Goal: Find specific page/section: Find specific page/section

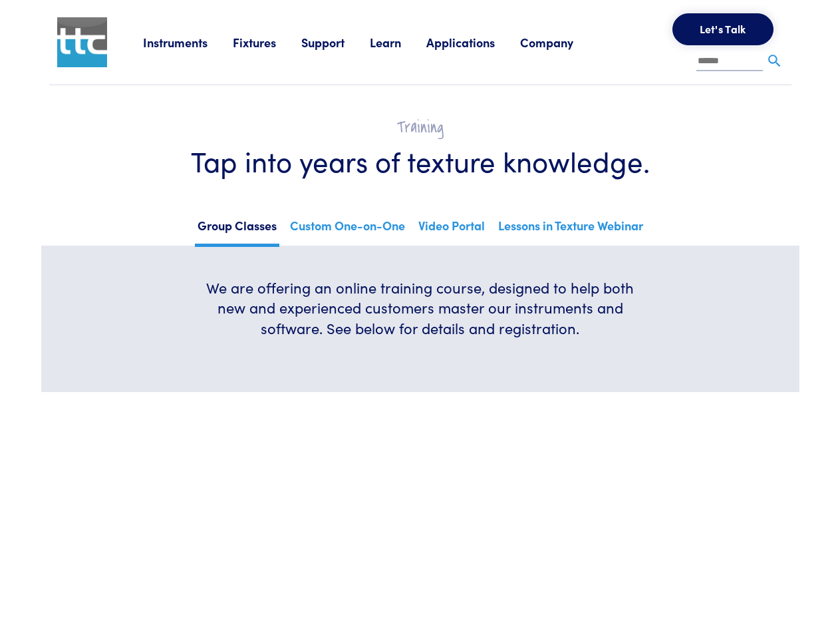
click at [420, 319] on h6 "We are offering an online training course, designed to help both new and experi…" at bounding box center [420, 307] width 447 height 61
click at [188, 42] on link "Instruments" at bounding box center [188, 42] width 90 height 17
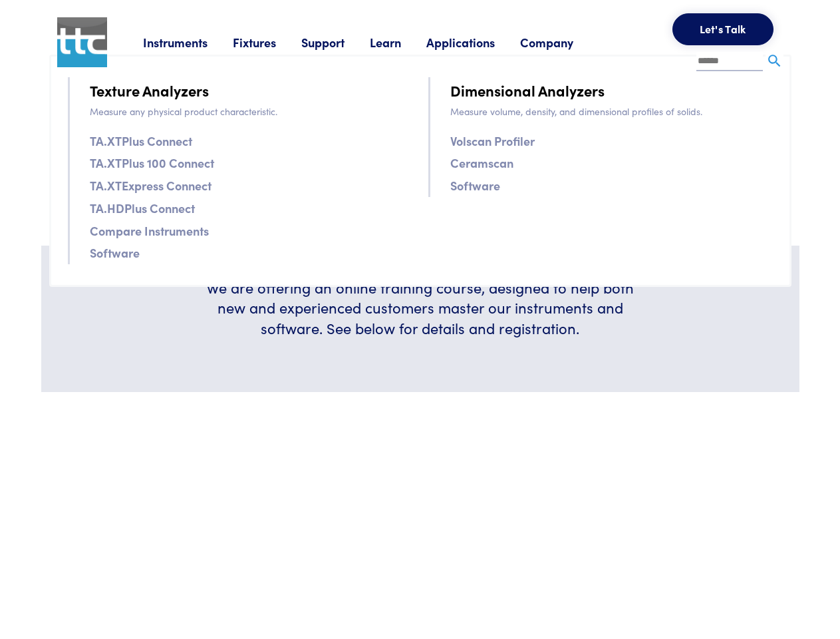
click at [269, 42] on link "Fixtures" at bounding box center [267, 42] width 69 height 17
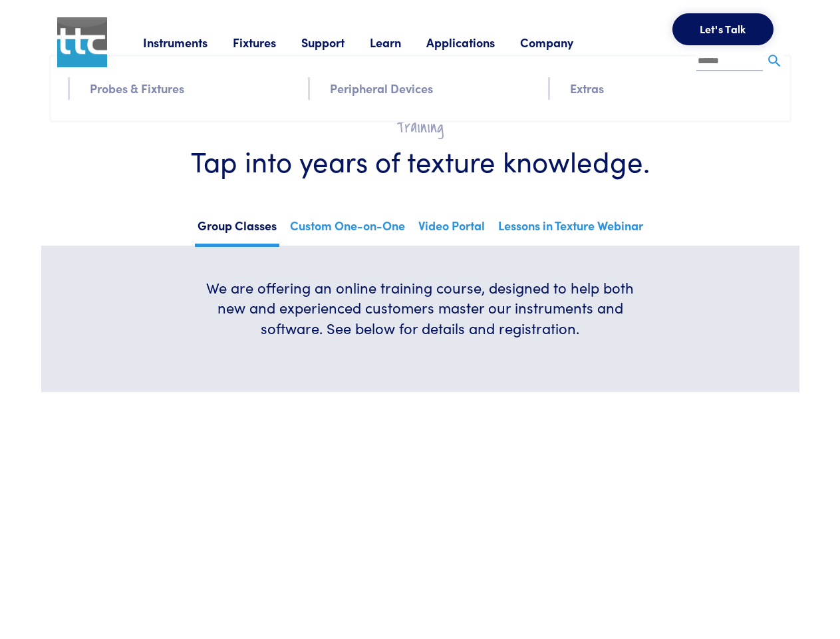
click at [338, 42] on link "Support" at bounding box center [335, 42] width 69 height 17
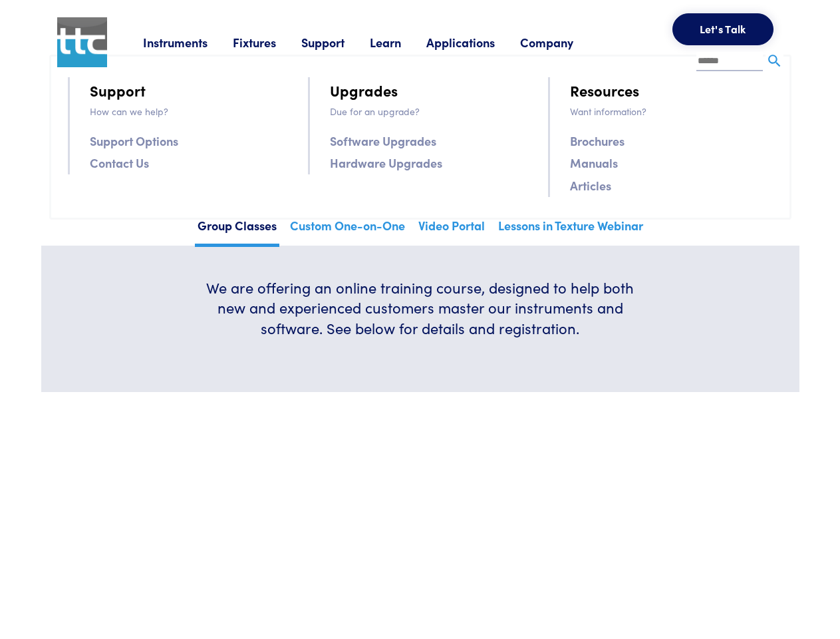
click at [402, 42] on link "Learn" at bounding box center [398, 42] width 57 height 17
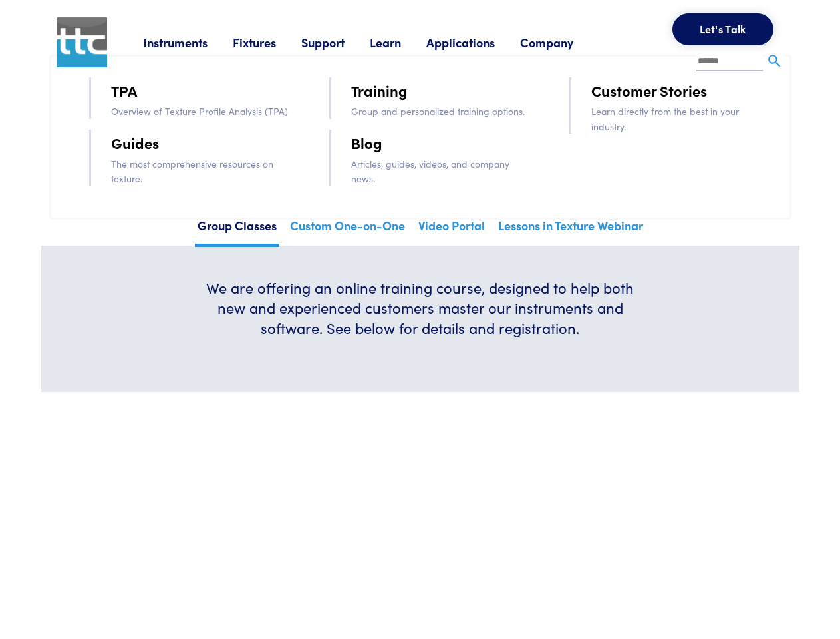
click at [478, 42] on link "Applications" at bounding box center [473, 42] width 94 height 17
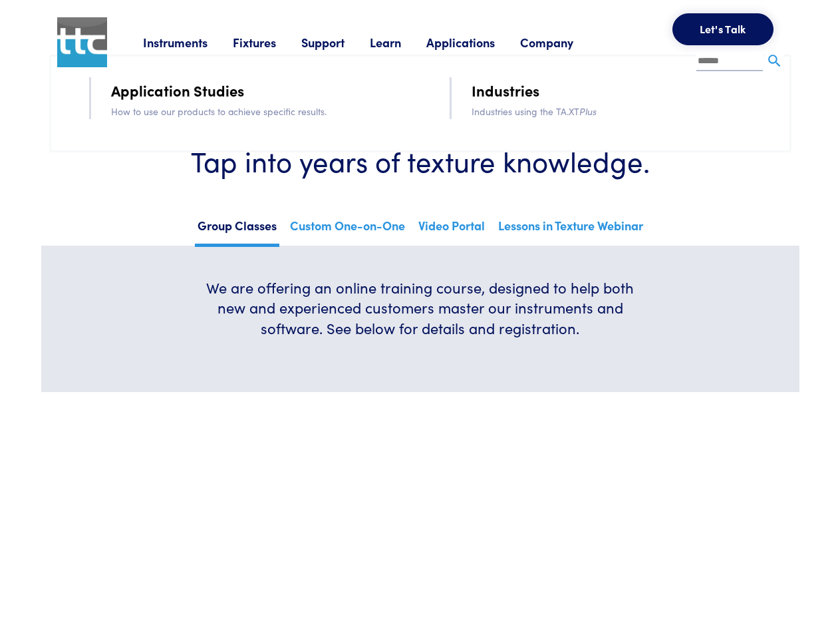
click at [564, 42] on link "Company" at bounding box center [559, 42] width 78 height 17
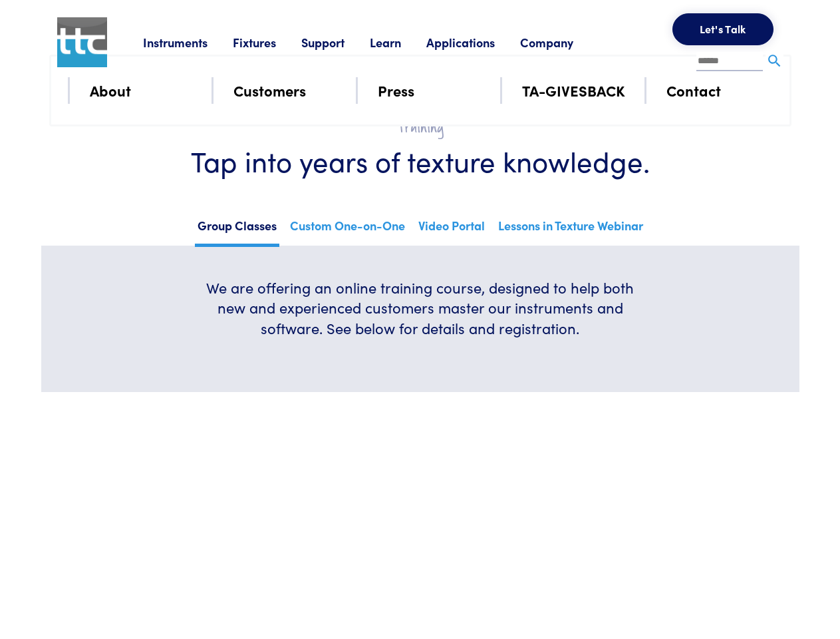
click at [723, 29] on button "Let's Talk" at bounding box center [723, 29] width 101 height 32
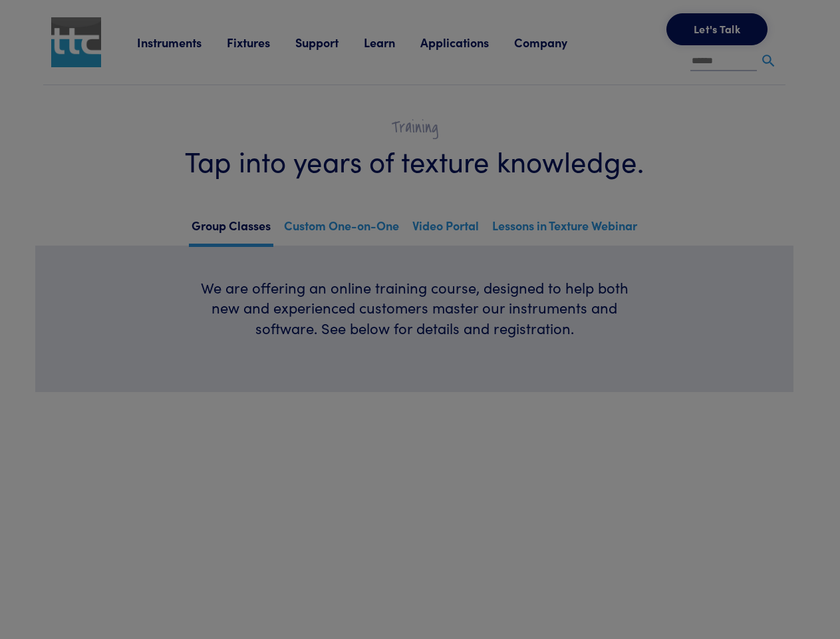
click at [0, 0] on div "**********" at bounding box center [0, 0] width 0 height 0
